Goal: Information Seeking & Learning: Learn about a topic

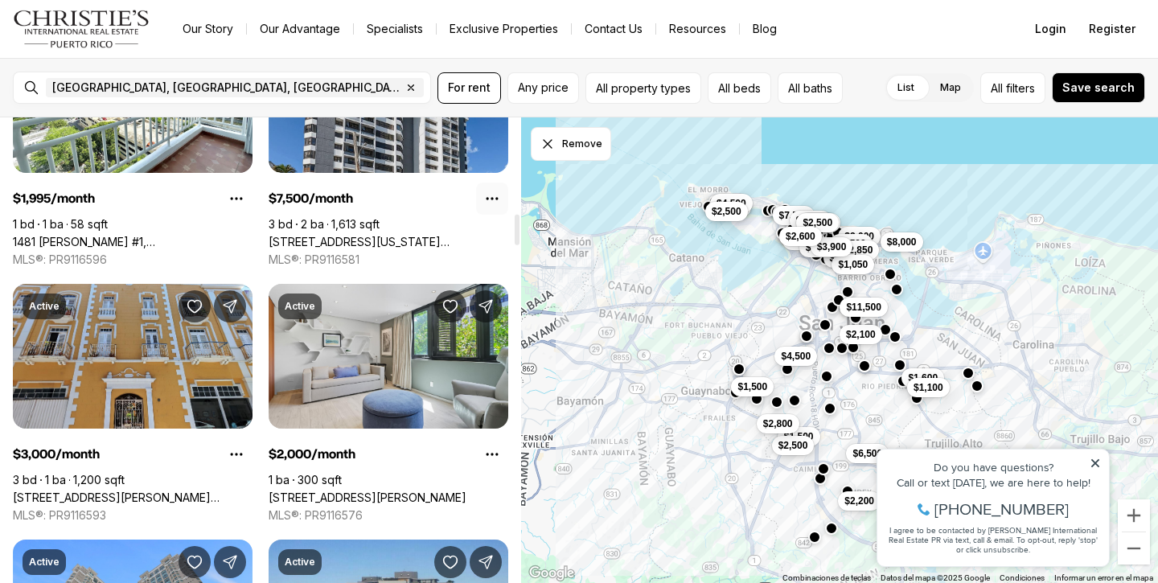
scroll to position [1458, 0]
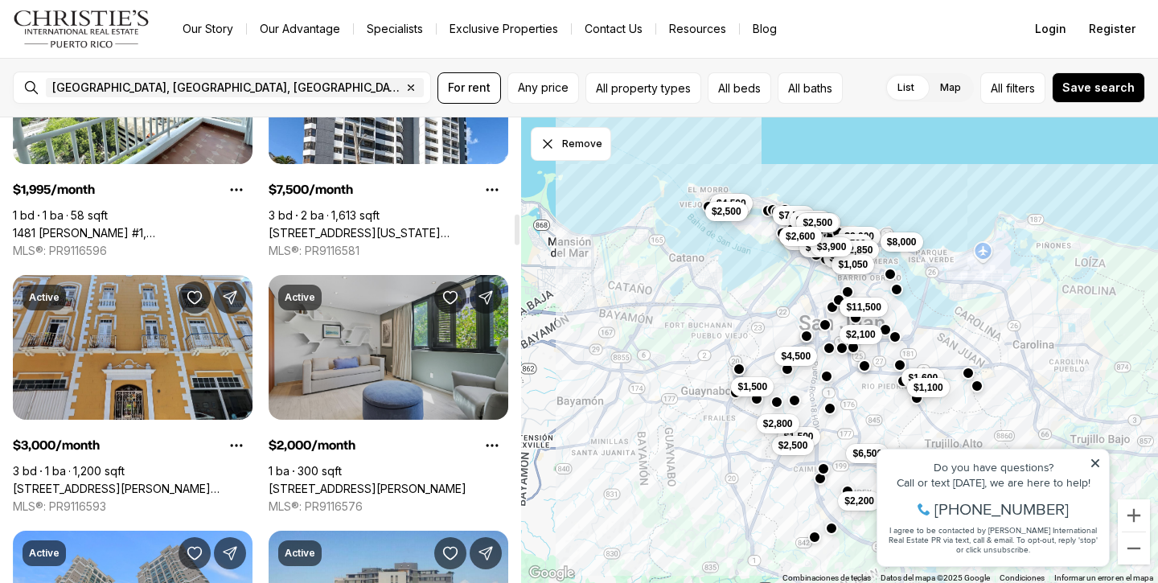
click at [410, 482] on link "[STREET_ADDRESS][PERSON_NAME]" at bounding box center [368, 489] width 198 height 14
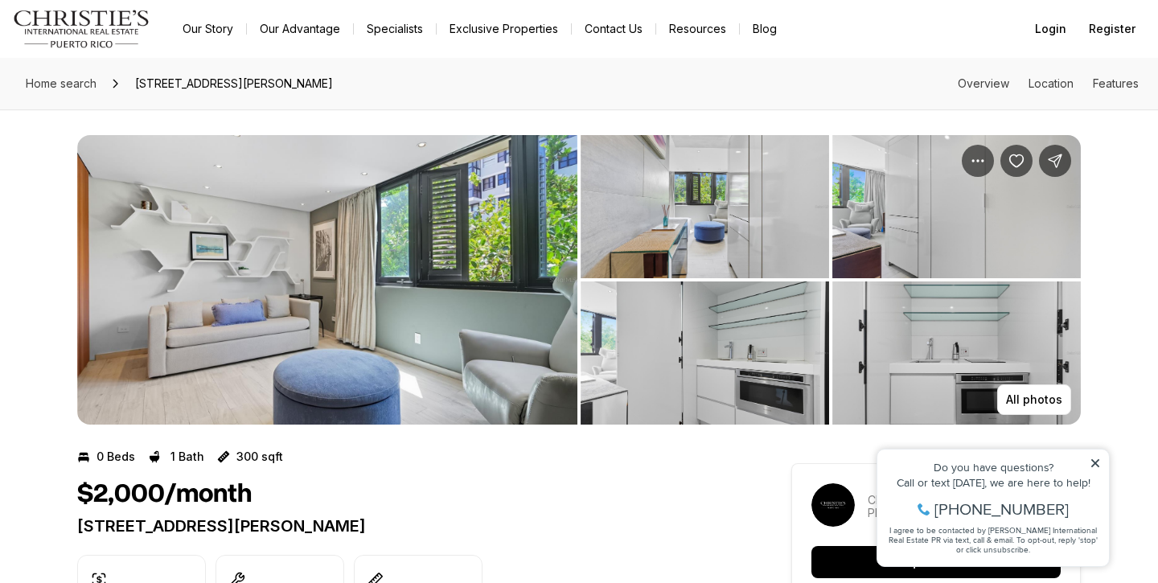
scroll to position [85, 0]
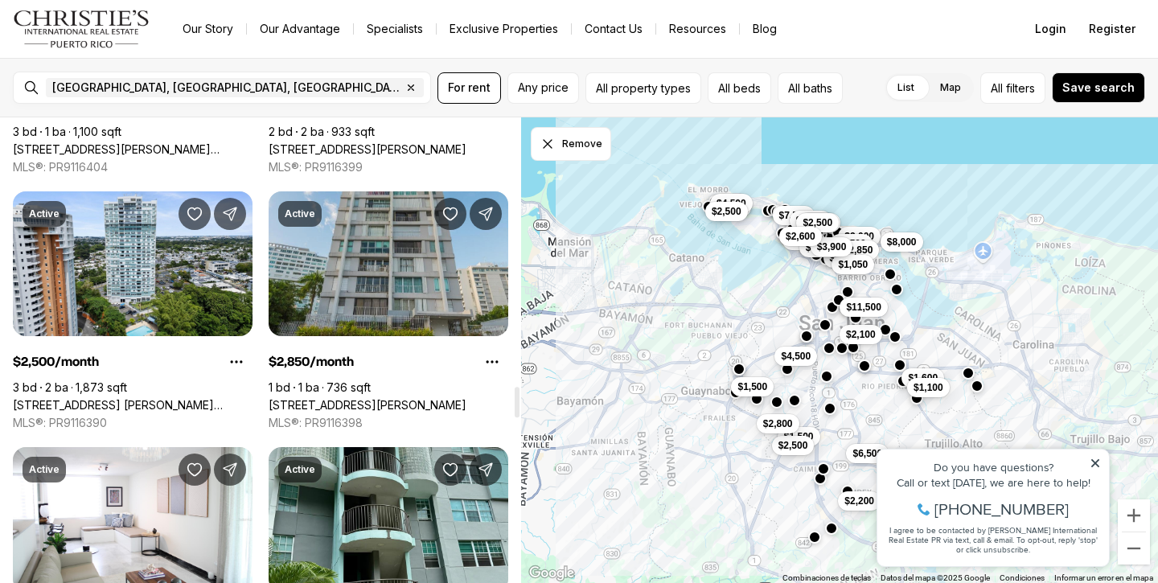
scroll to position [4102, 0]
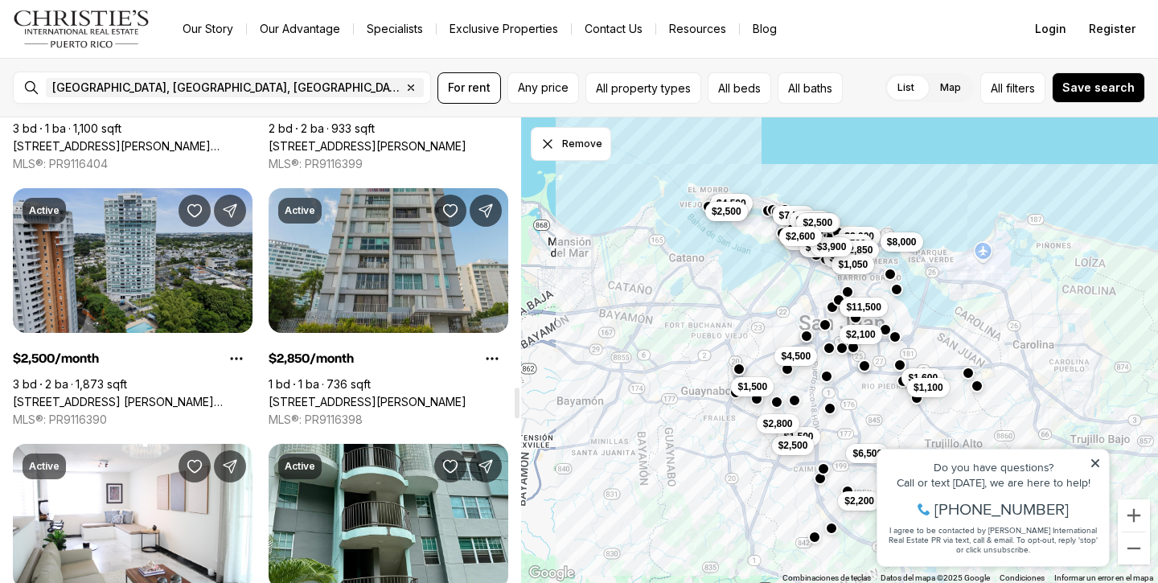
click at [96, 395] on link "[STREET_ADDRESS] [PERSON_NAME][STREET_ADDRESS]" at bounding box center [133, 402] width 240 height 14
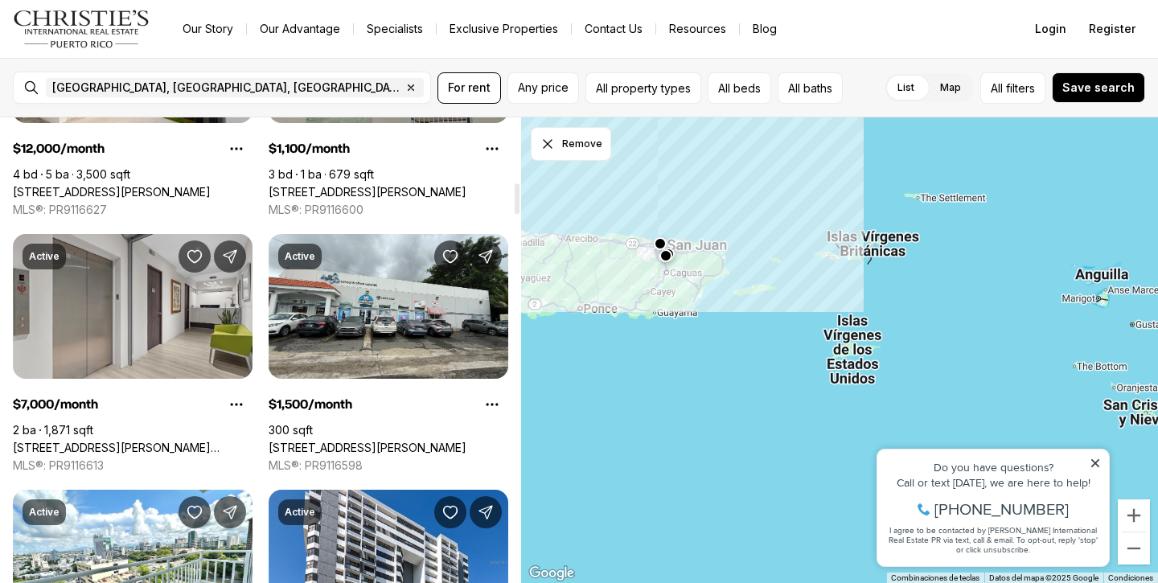
scroll to position [997, 0]
